Goal: Navigation & Orientation: Find specific page/section

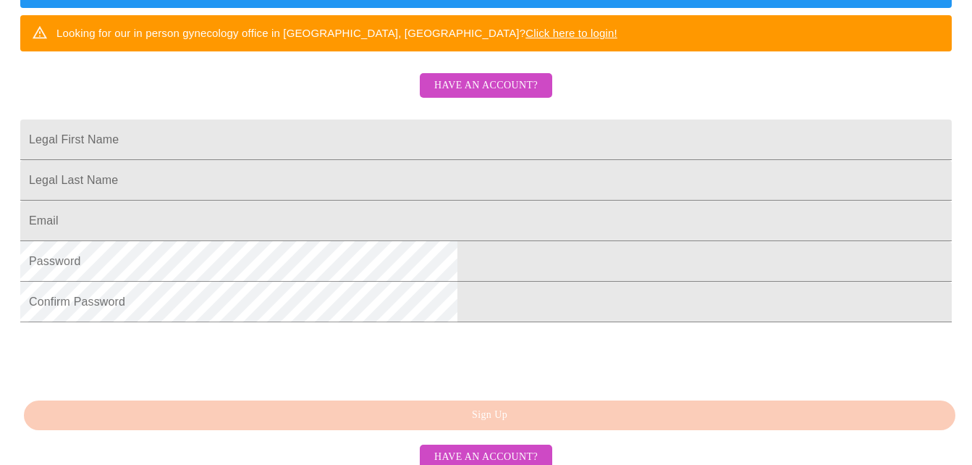
scroll to position [300, 0]
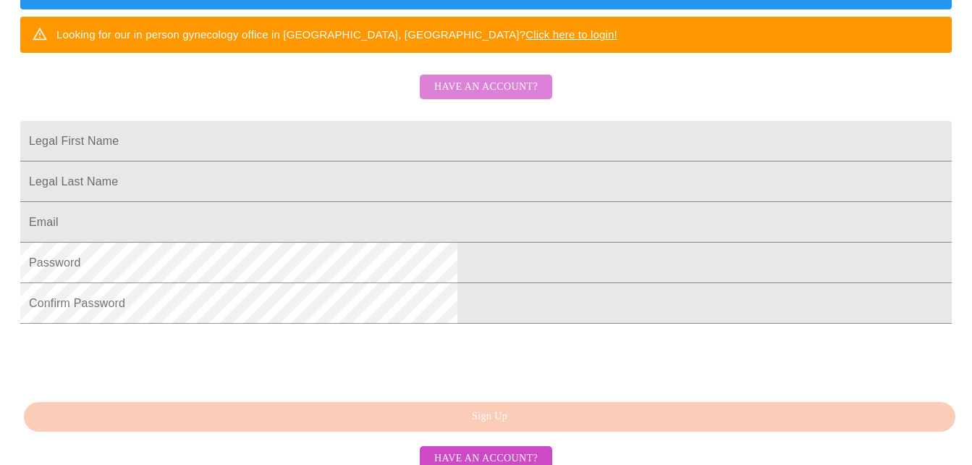
click at [493, 100] on button "Have an account?" at bounding box center [486, 87] width 132 height 25
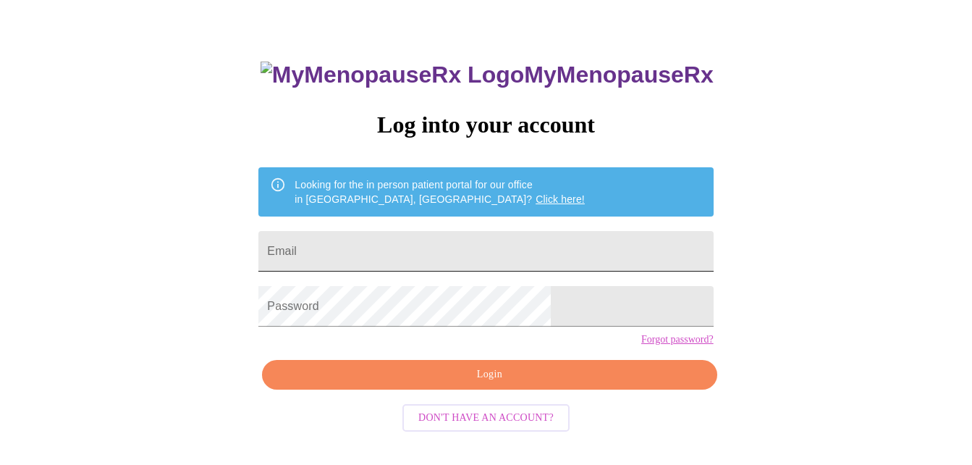
click at [394, 242] on input "Email" at bounding box center [485, 251] width 454 height 41
type input "[EMAIL_ADDRESS][DOMAIN_NAME]"
click at [483, 258] on input "[EMAIL_ADDRESS][DOMAIN_NAME]" at bounding box center [485, 251] width 454 height 41
click at [274, 321] on div "MyMenopauseRx Log into your account Looking for the in person patient portal fo…" at bounding box center [486, 224] width 960 height 557
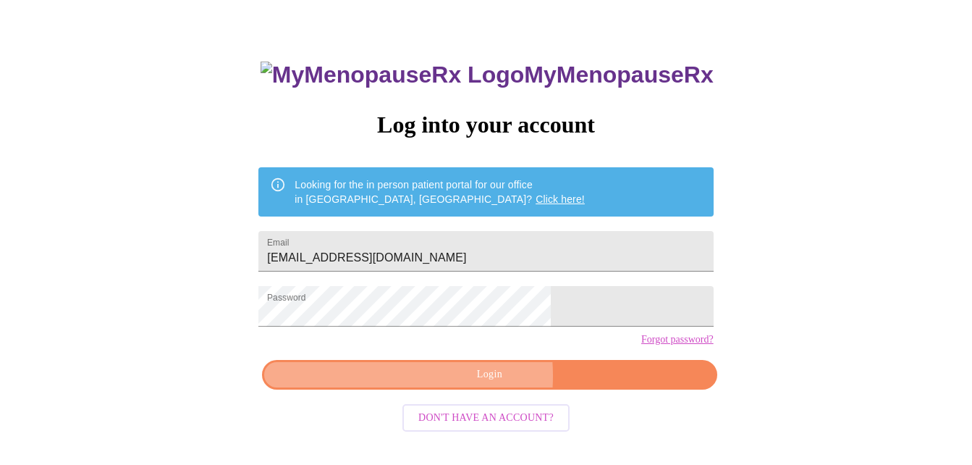
click at [423, 383] on span "Login" at bounding box center [489, 374] width 421 height 18
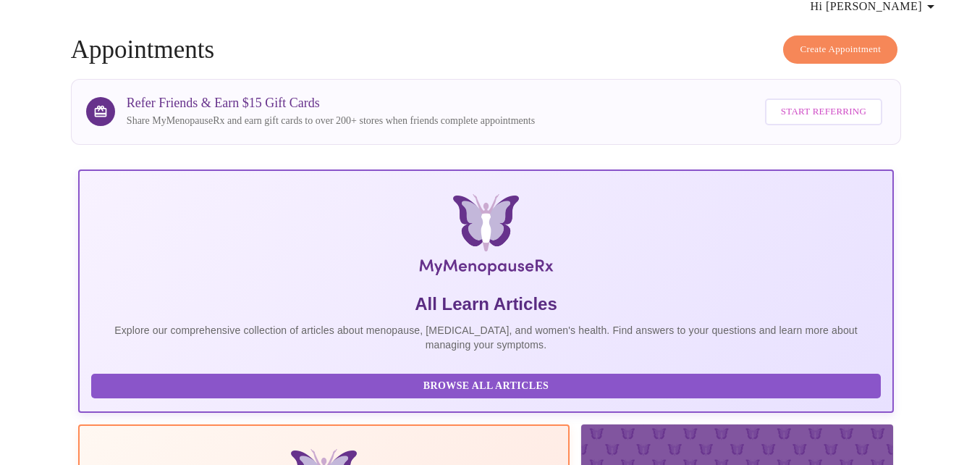
scroll to position [0, 12]
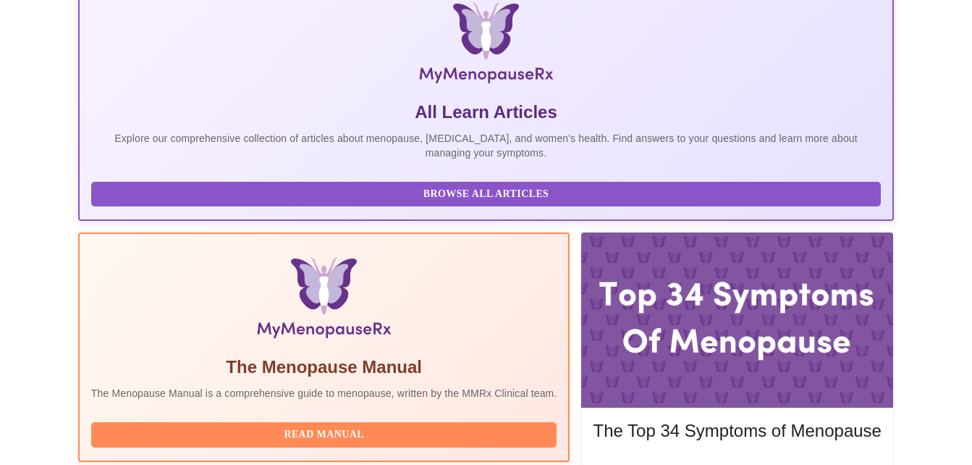
scroll to position [328, 0]
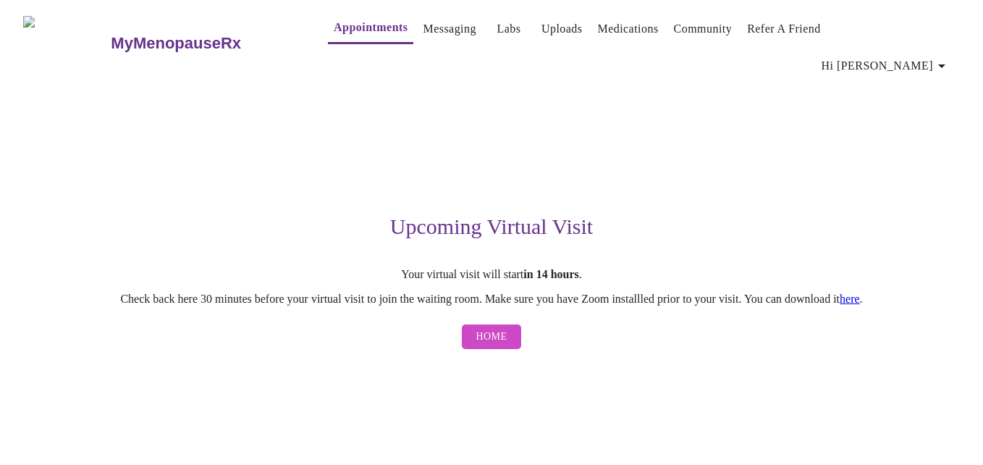
click at [860, 292] on link "here" at bounding box center [849, 298] width 20 height 12
click at [247, 116] on div "Upcoming Virtual Visit Your virtual visit will start in 14 hours . Check back h…" at bounding box center [491, 218] width 891 height 276
click at [430, 38] on link "Messaging" at bounding box center [449, 29] width 53 height 20
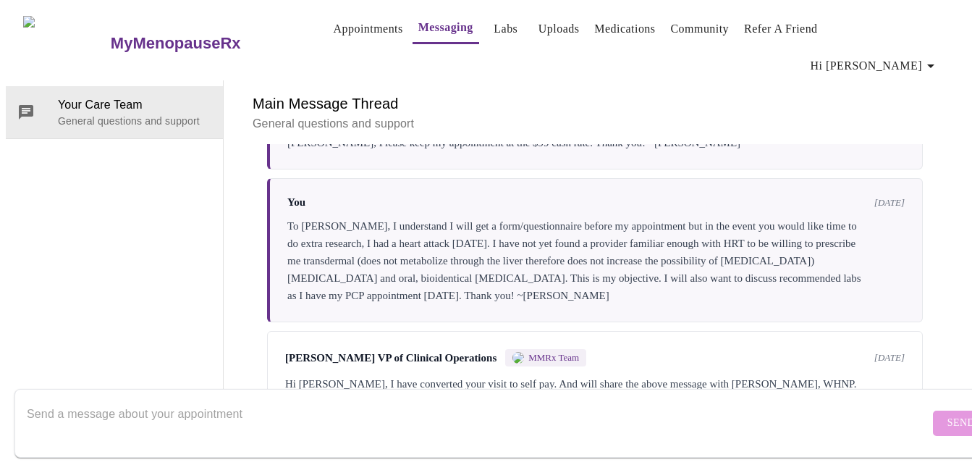
scroll to position [268, 0]
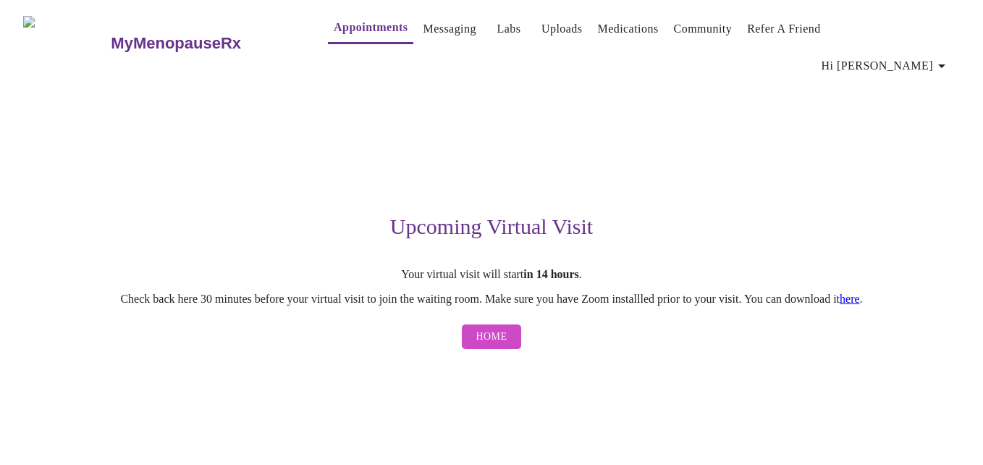
click at [130, 34] on h3 "MyMenopauseRx" at bounding box center [176, 43] width 130 height 19
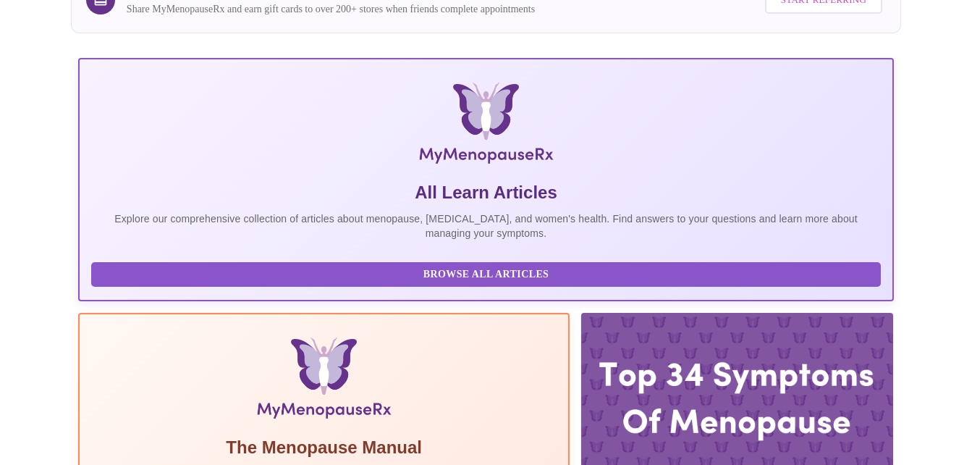
scroll to position [171, 0]
